Goal: Task Accomplishment & Management: Manage account settings

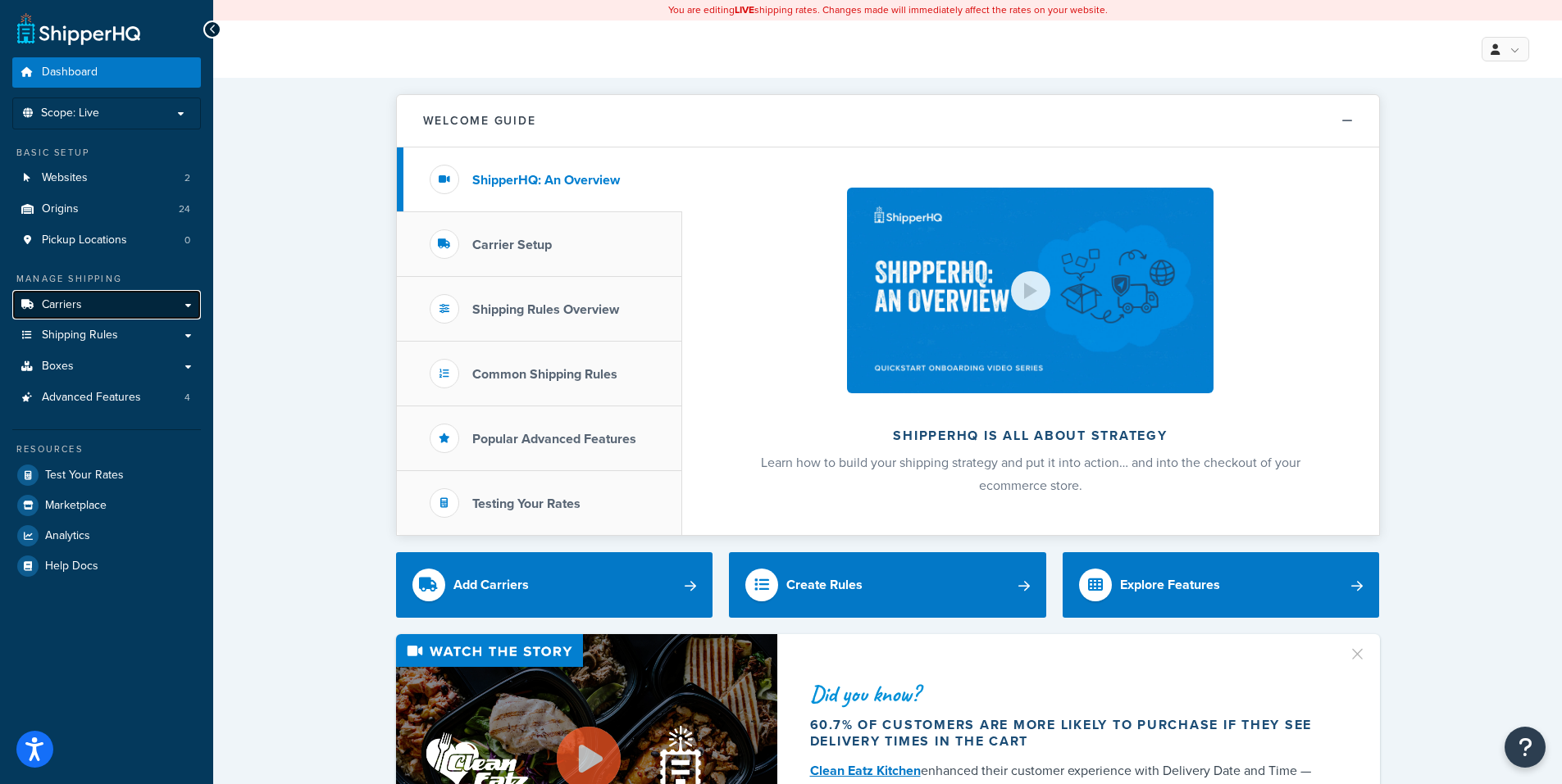
click at [50, 300] on span "Carriers" at bounding box center [62, 305] width 40 height 14
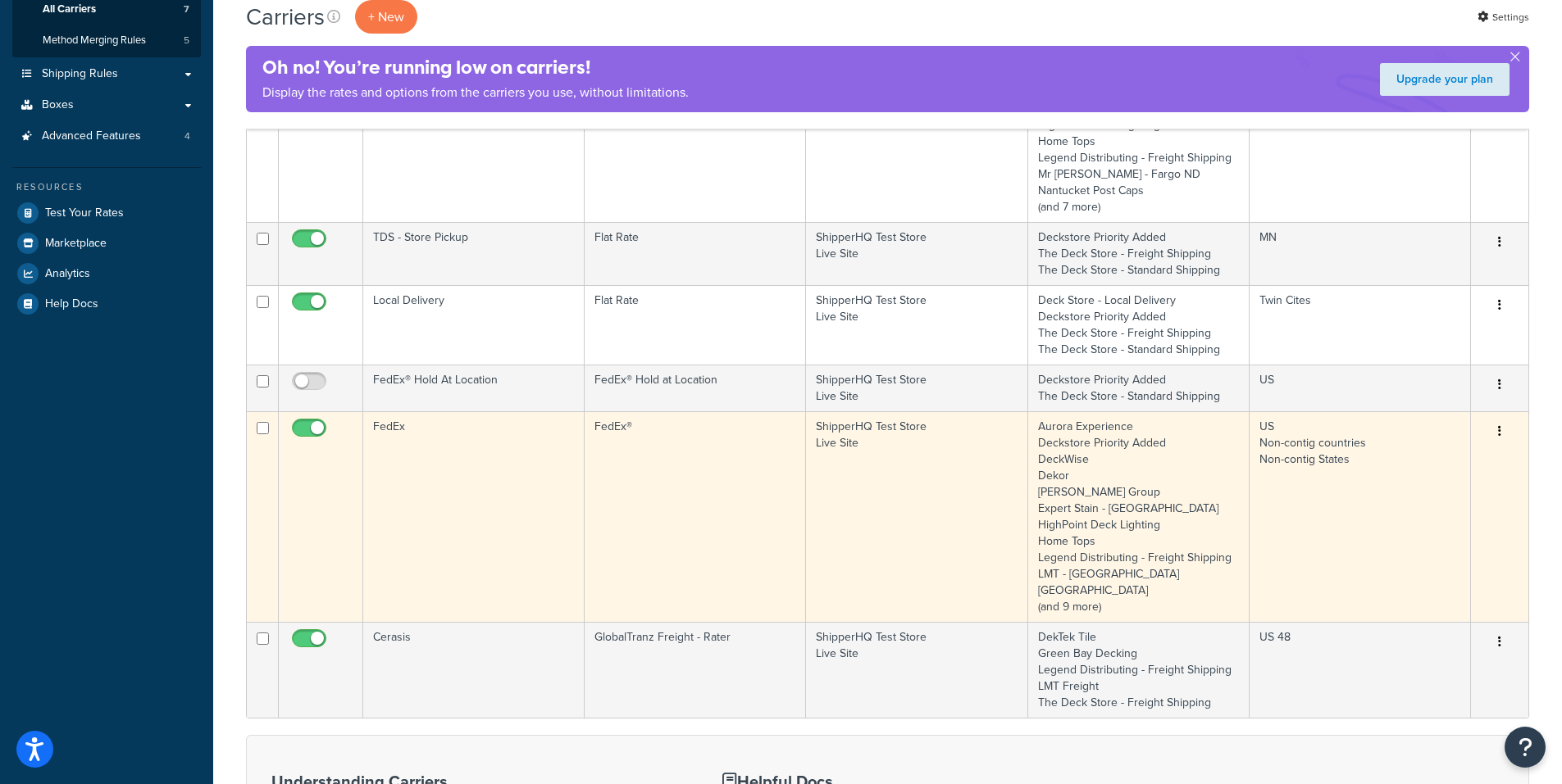
scroll to position [327, 0]
click at [1500, 431] on icon "button" at bounding box center [1500, 431] width 3 height 12
click at [1432, 460] on link "Edit" at bounding box center [1433, 463] width 130 height 34
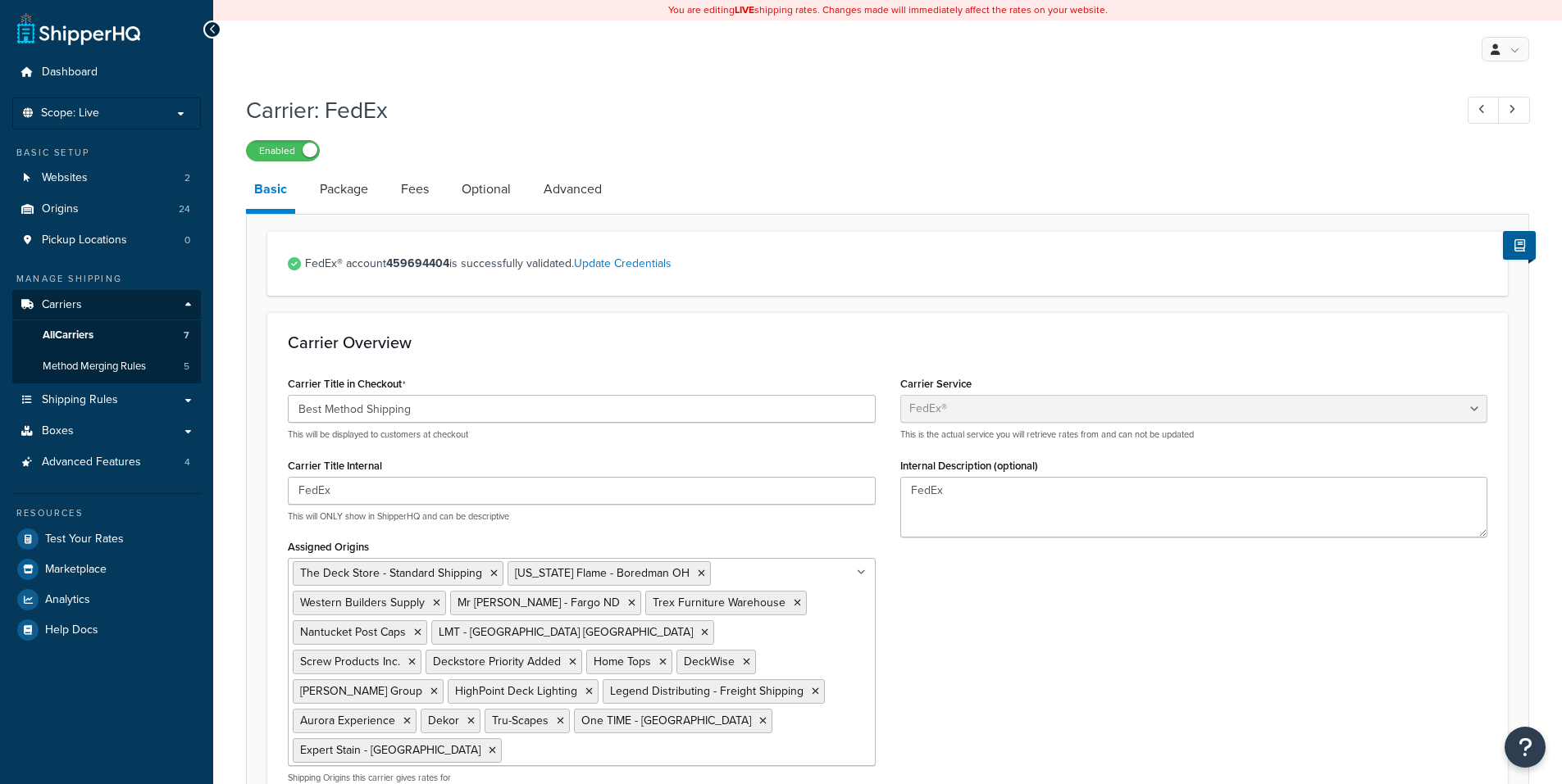
select select "fedEx"
select select "REGULAR_PICKUP"
select select "YOUR_PACKAGING"
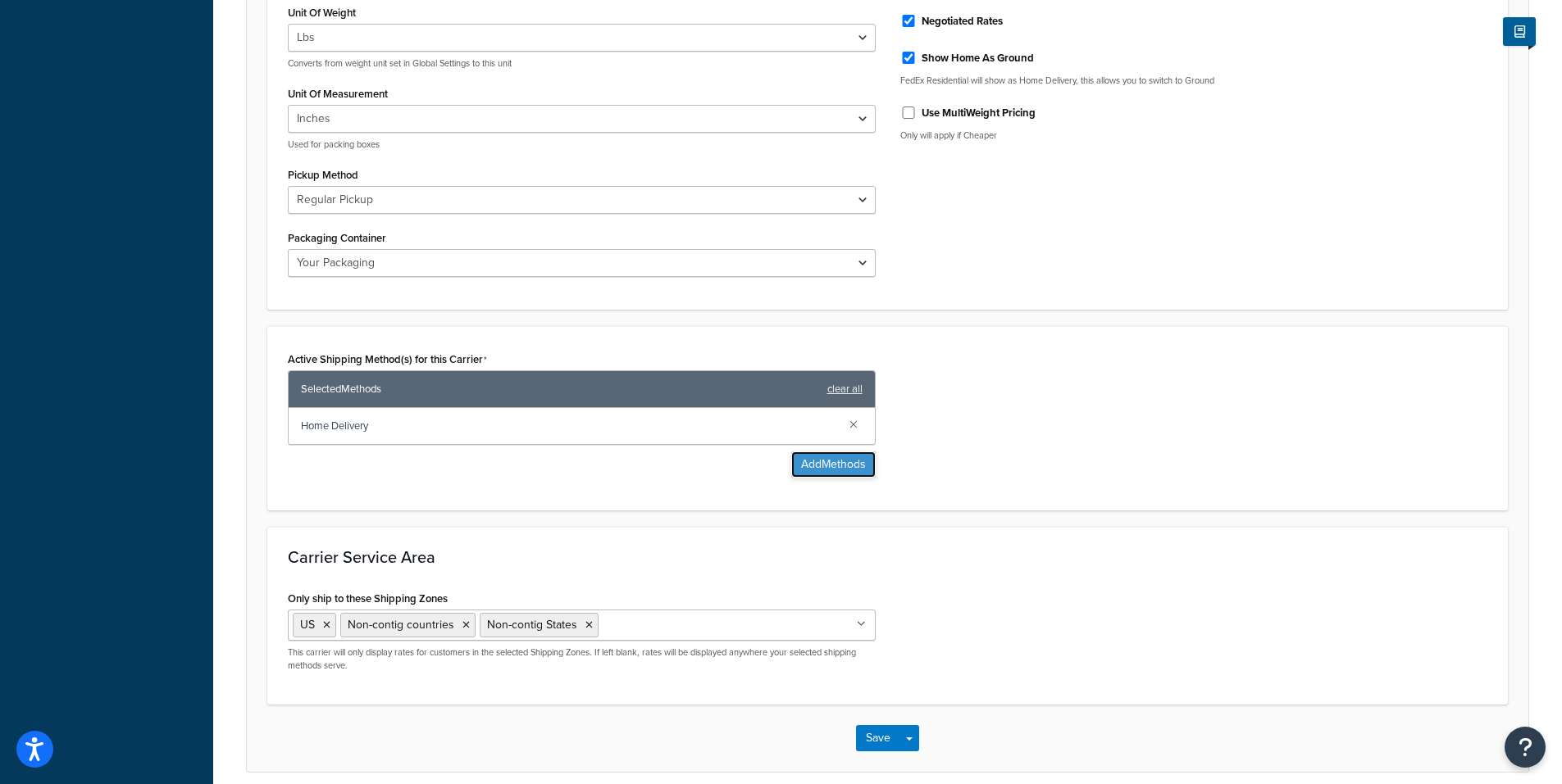
click at [825, 451] on button "Add Methods" at bounding box center [833, 464] width 85 height 26
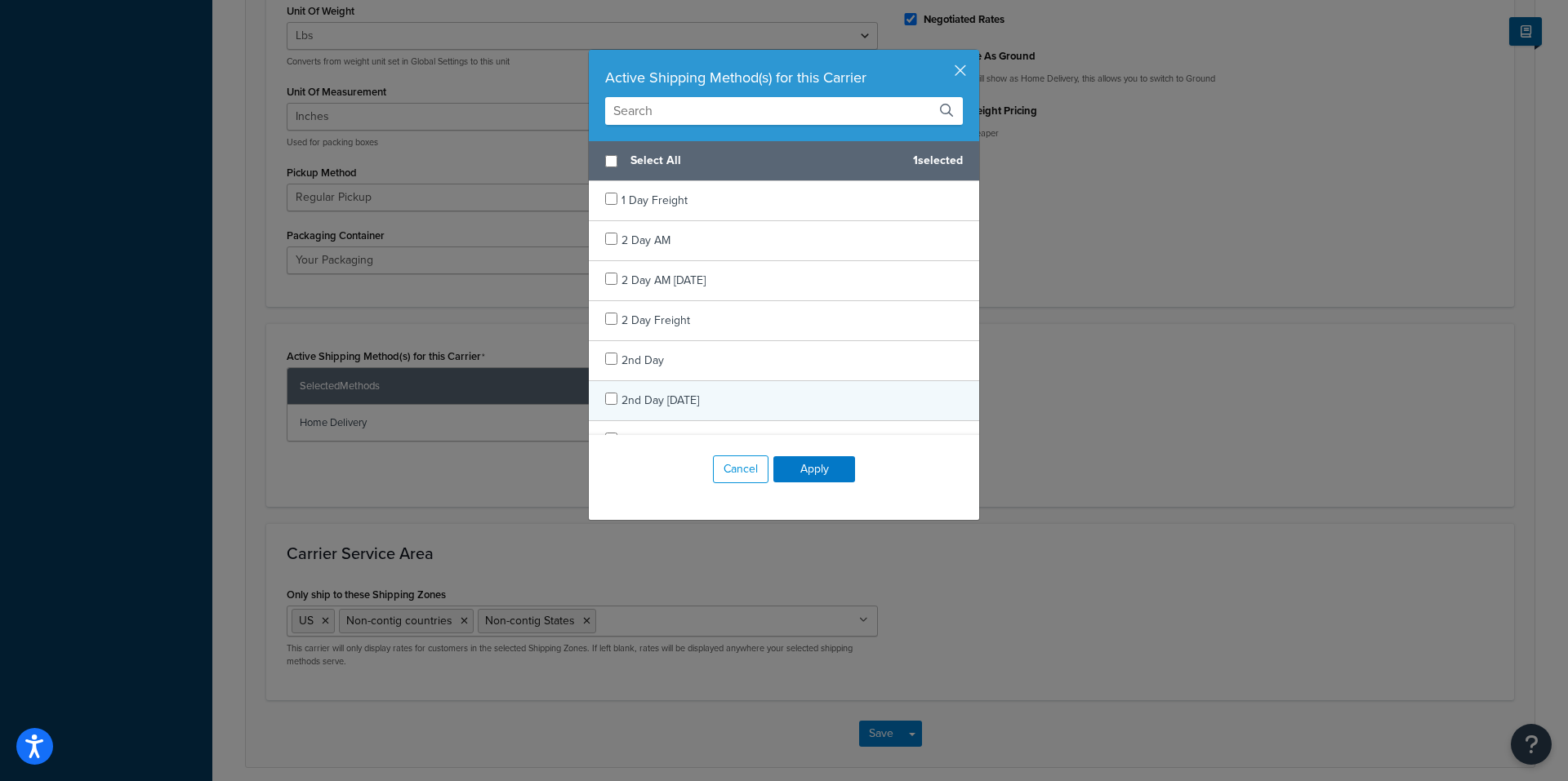
scroll to position [1, 0]
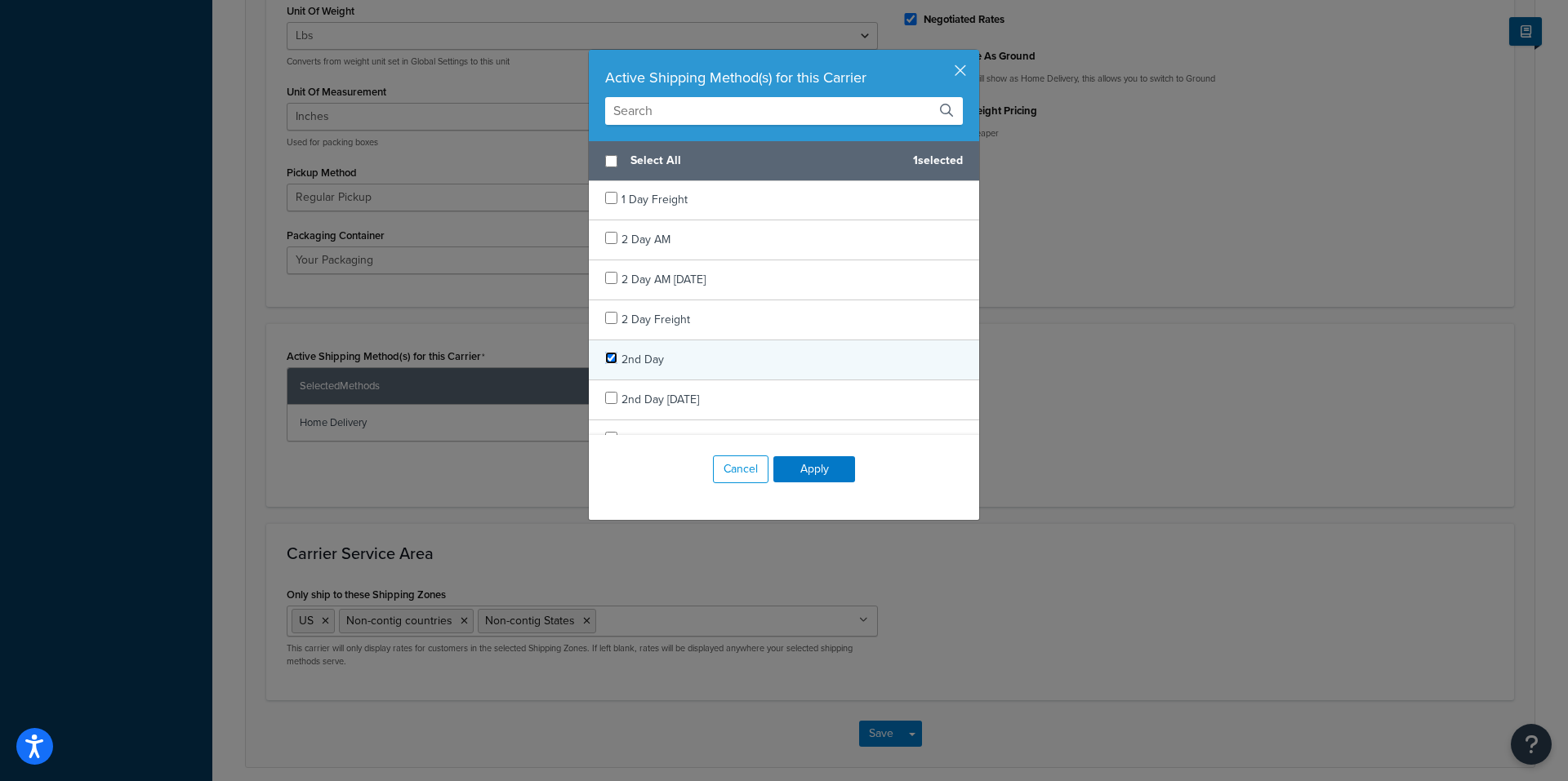
click at [611, 359] on input "checkbox" at bounding box center [611, 358] width 12 height 12
checkbox input "true"
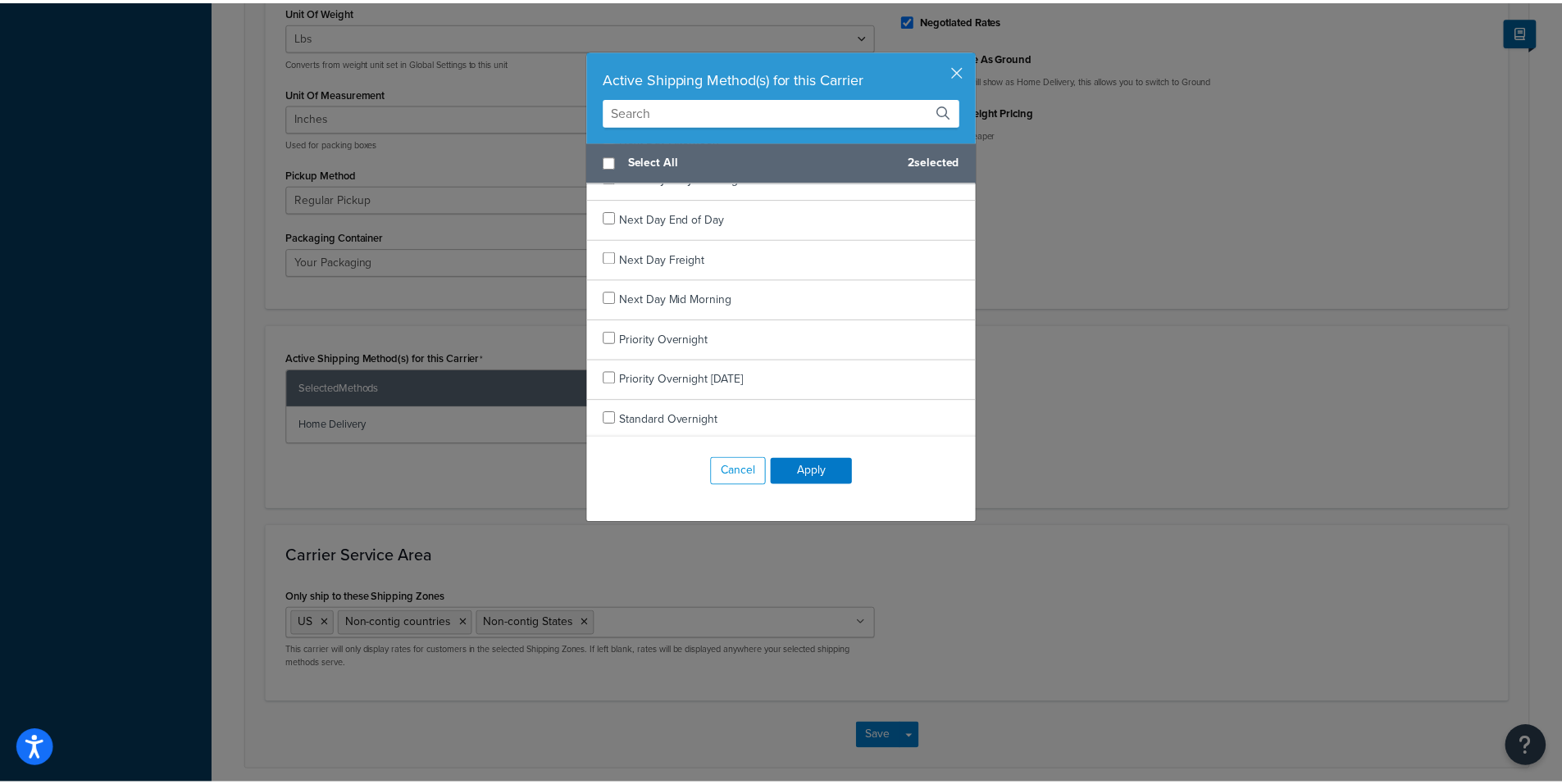
scroll to position [1431, 0]
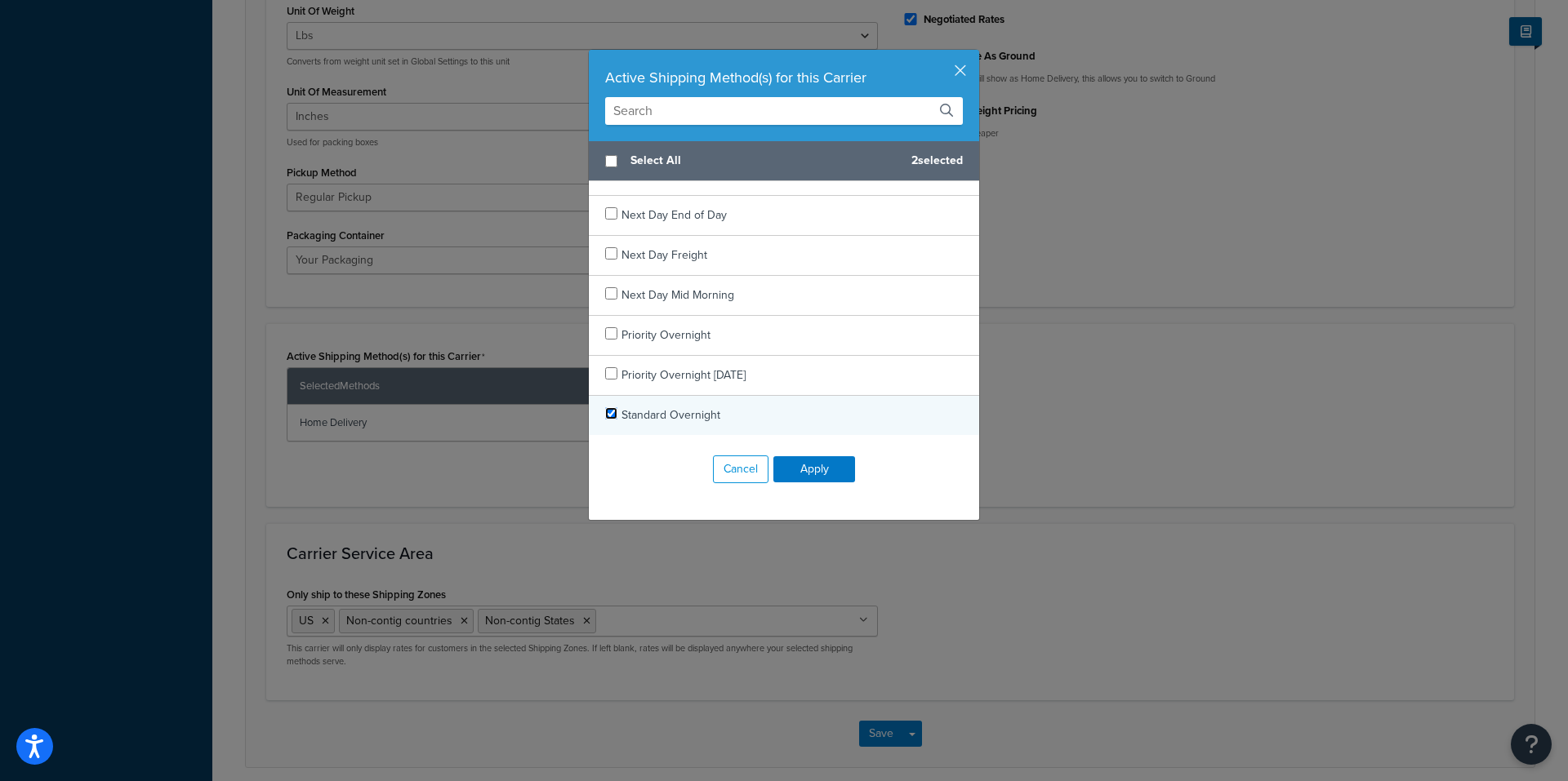
click at [605, 418] on input "checkbox" at bounding box center [611, 413] width 12 height 12
checkbox input "true"
click at [809, 465] on button "Apply" at bounding box center [814, 469] width 82 height 26
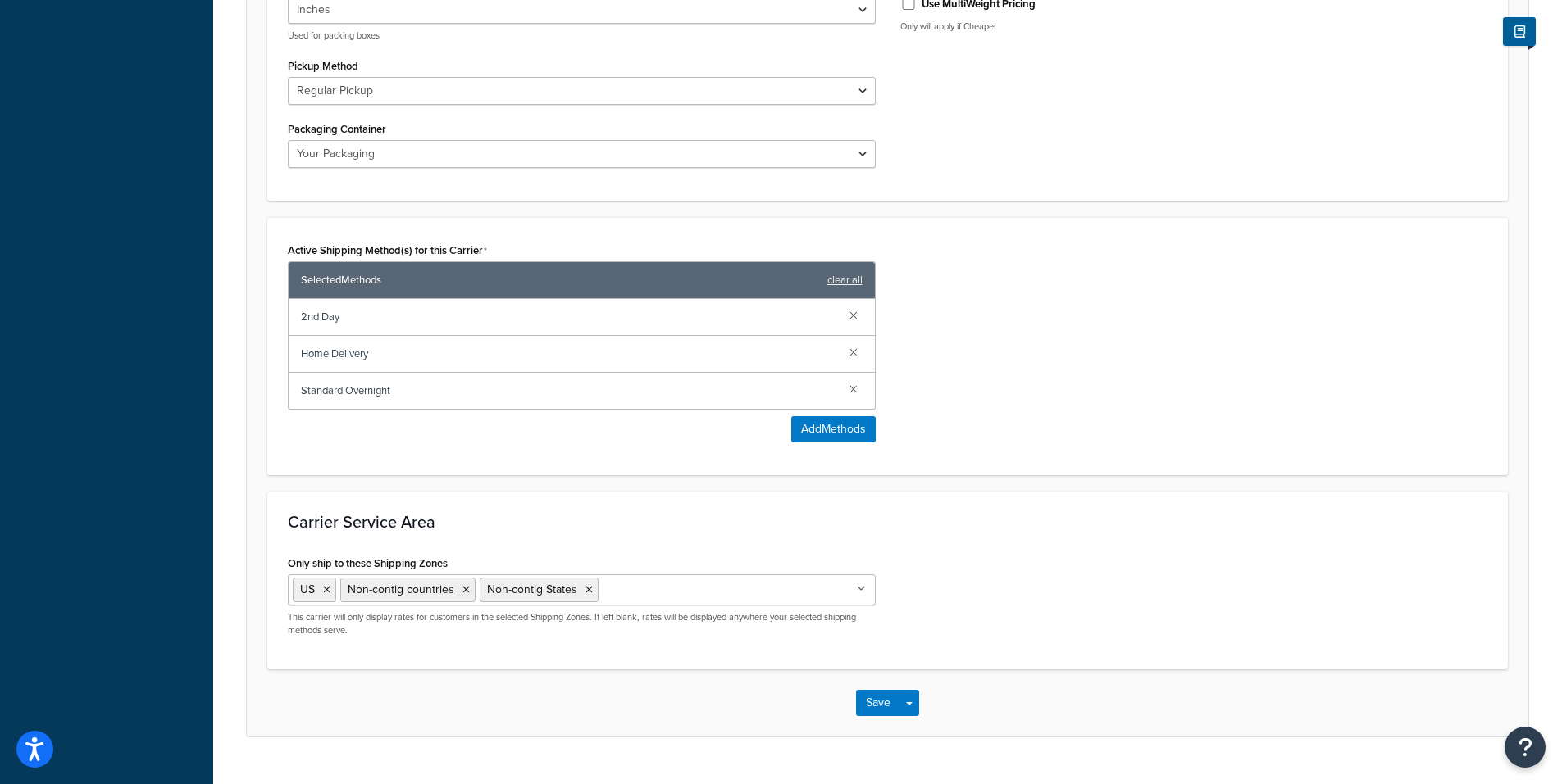
scroll to position [1008, 0]
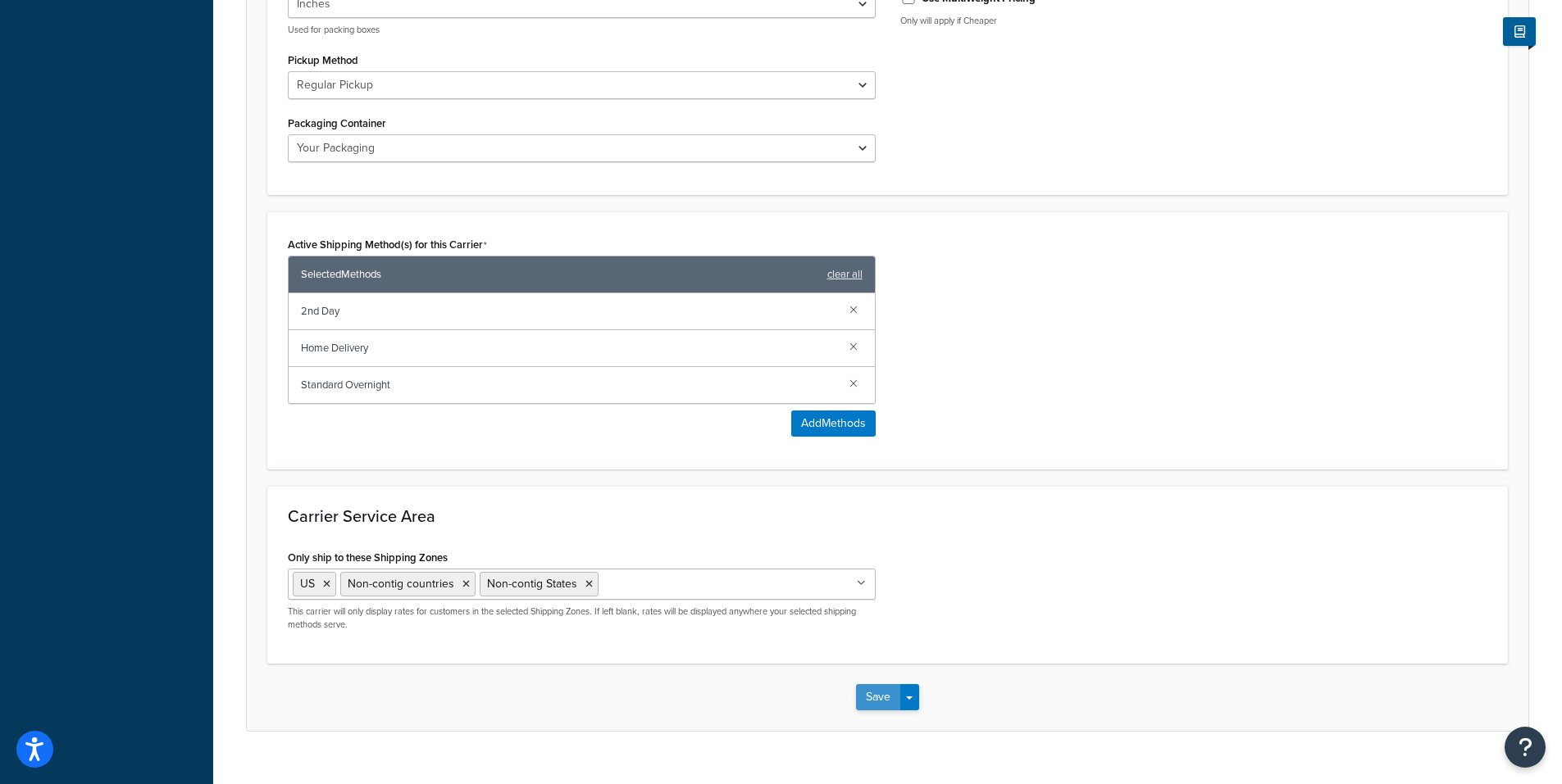
click at [888, 685] on button "Save" at bounding box center [878, 698] width 44 height 26
